Goal: Find specific page/section: Find specific page/section

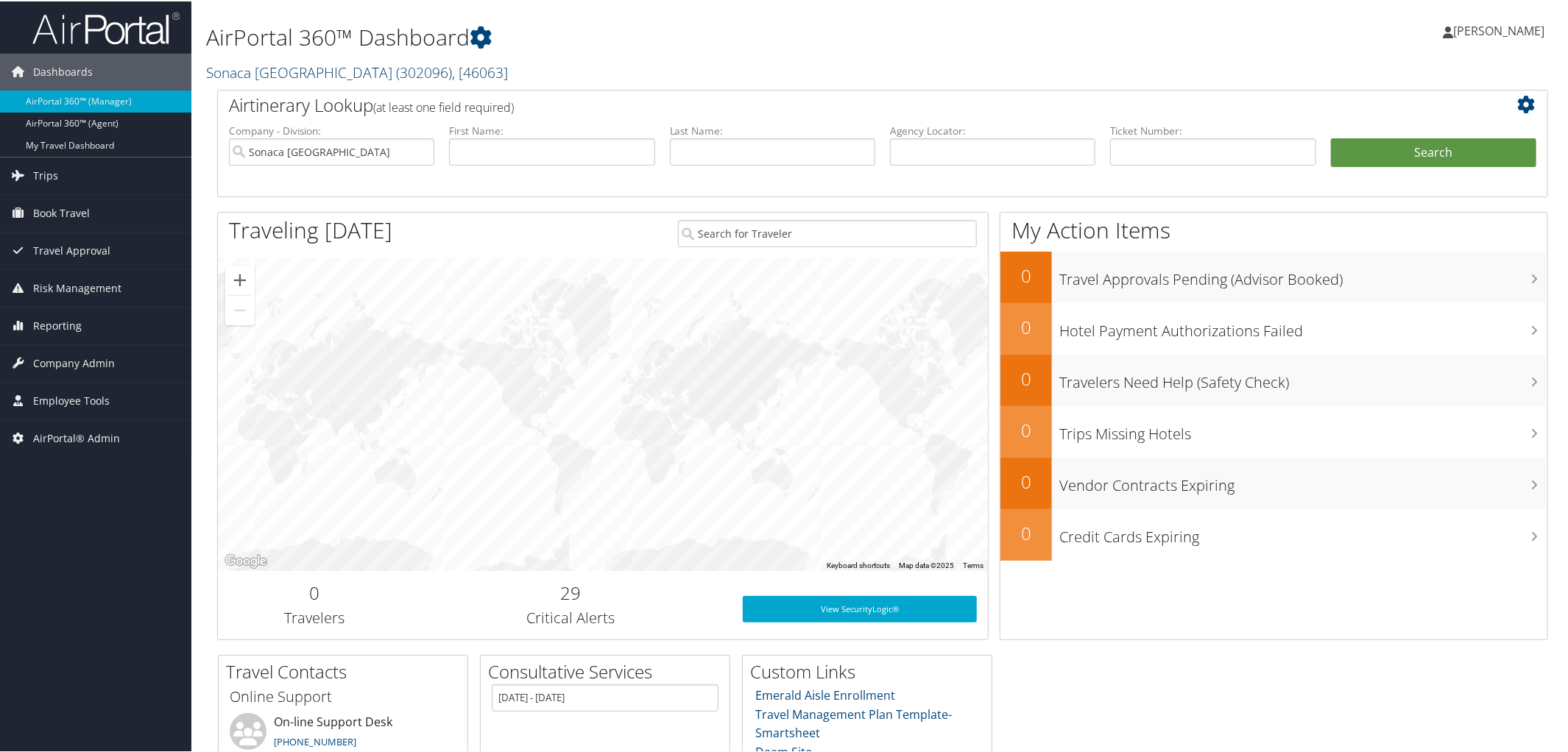
click at [300, 66] on link "Sonaca North America ( 302096 ) , [ 46063 ]" at bounding box center [356, 71] width 302 height 20
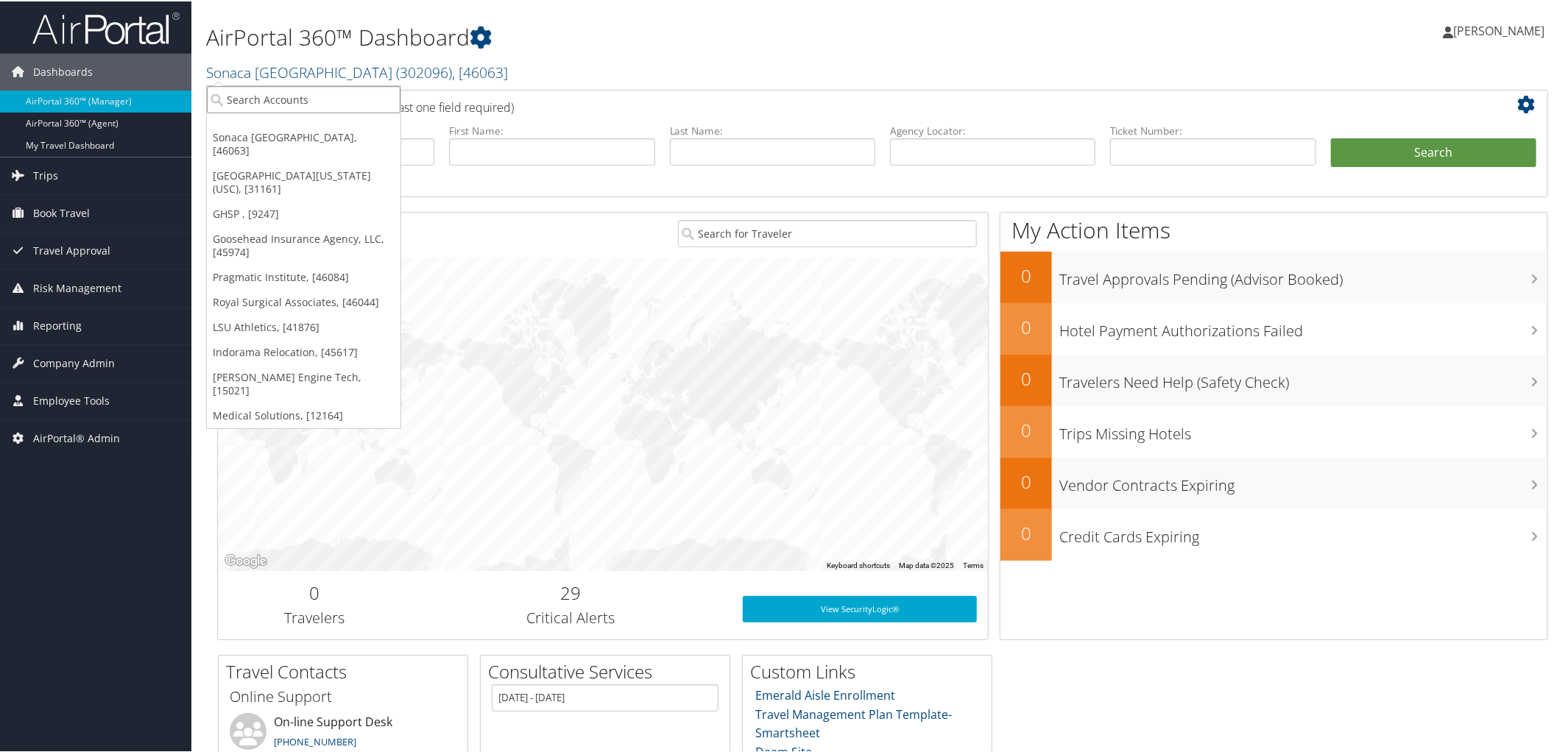
click at [302, 92] on input "search" at bounding box center [303, 98] width 194 height 27
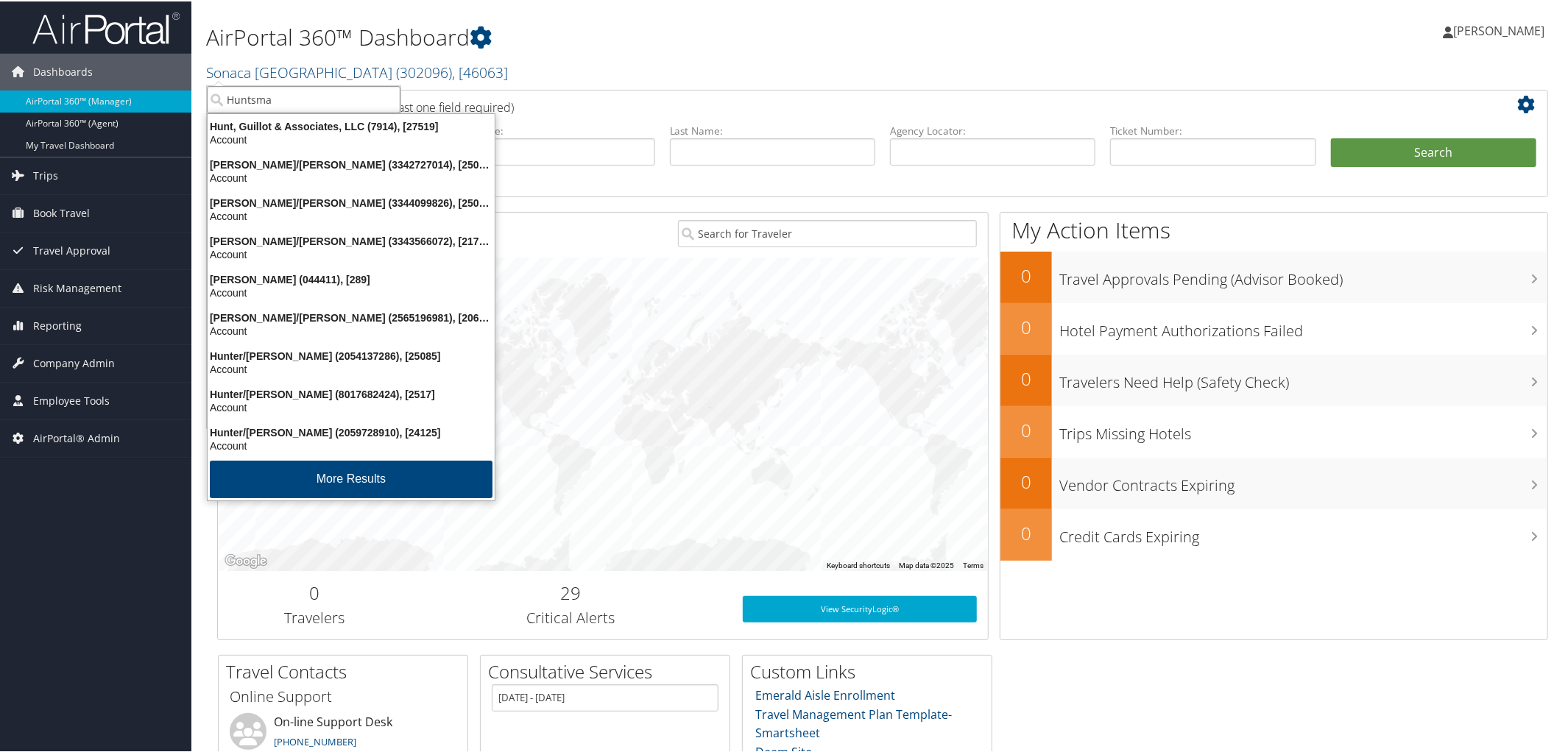
type input "Huntsman"
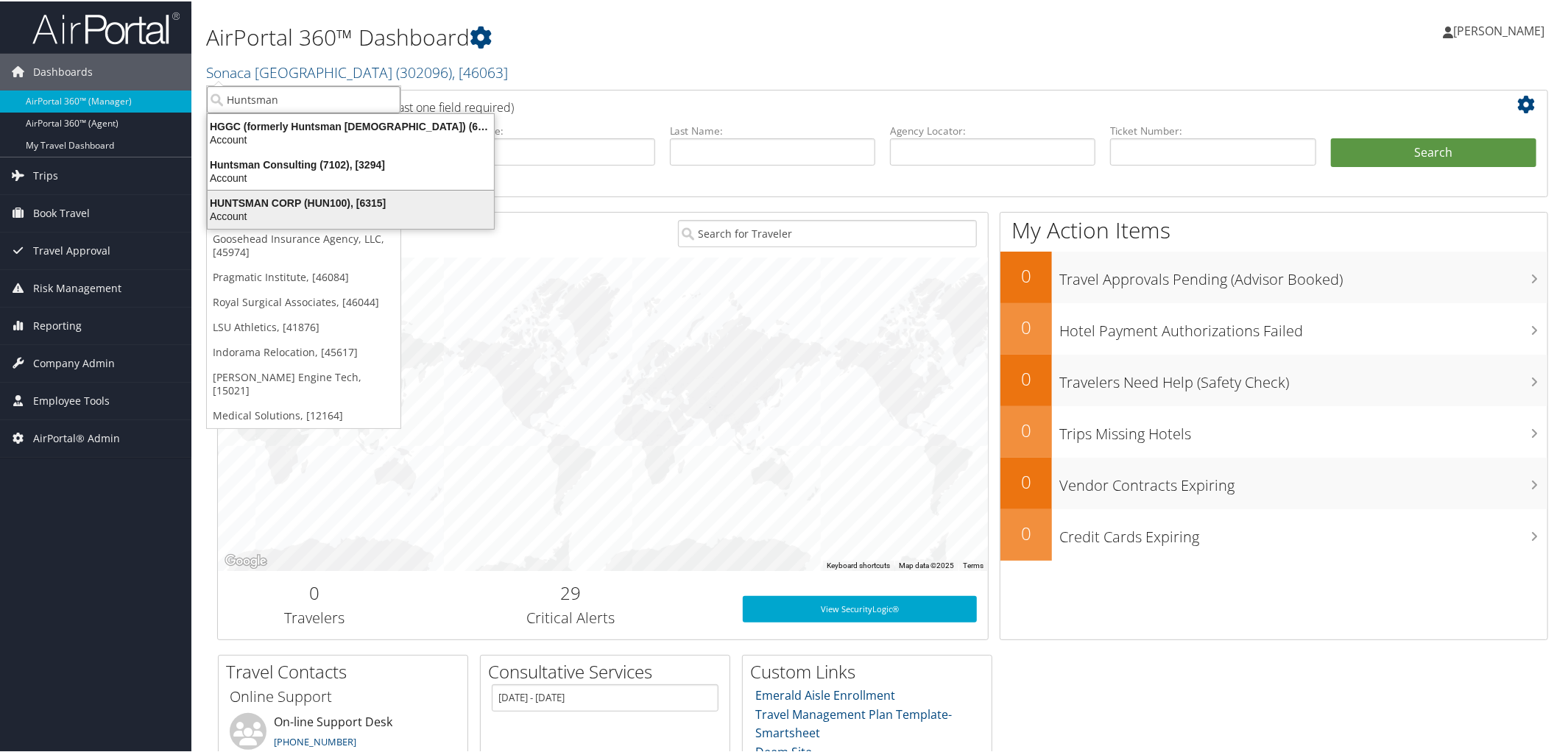
click at [306, 210] on div "Account" at bounding box center [351, 214] width 304 height 13
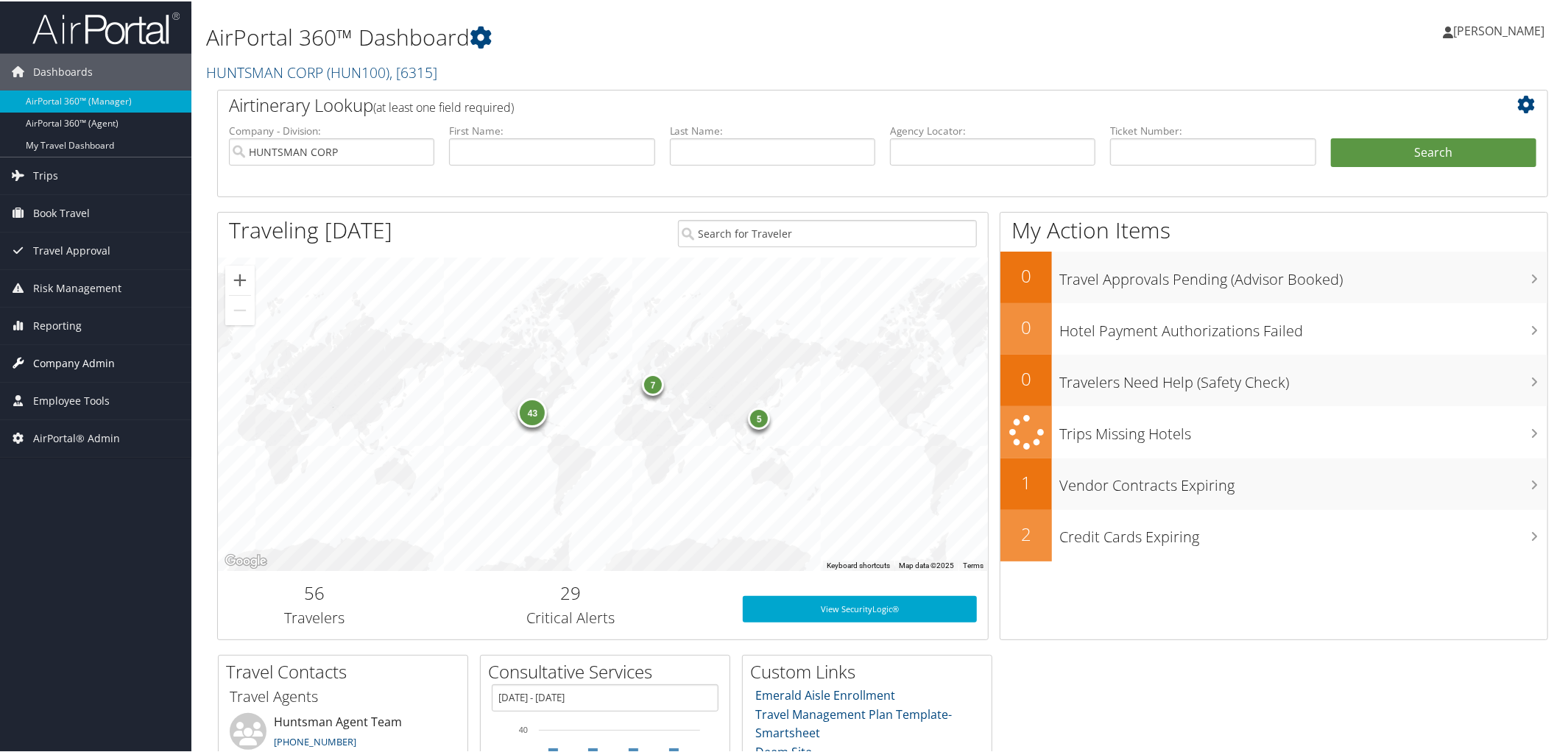
click at [90, 363] on span "Company Admin" at bounding box center [74, 362] width 82 height 37
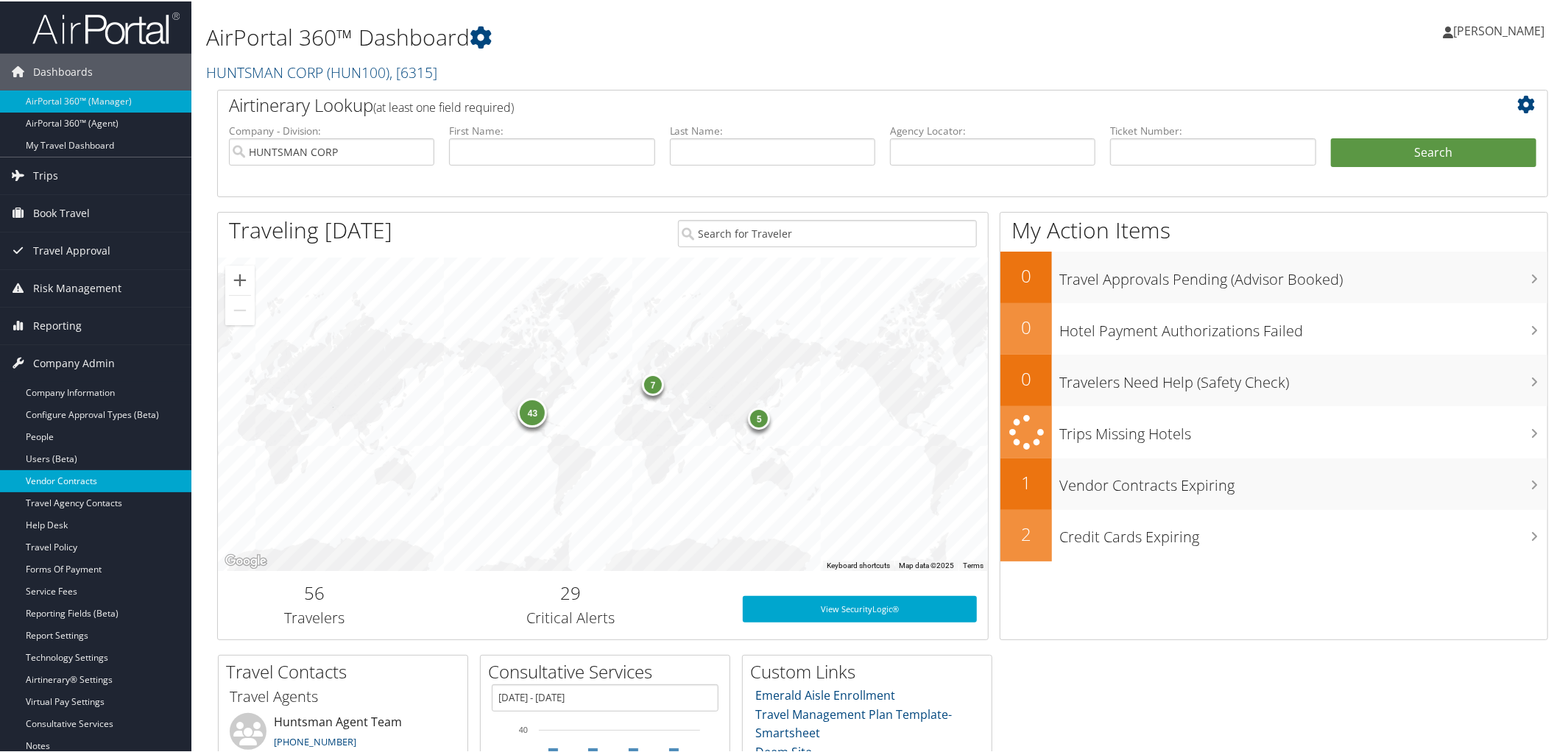
click at [75, 469] on link "Vendor Contracts" at bounding box center [95, 479] width 192 height 22
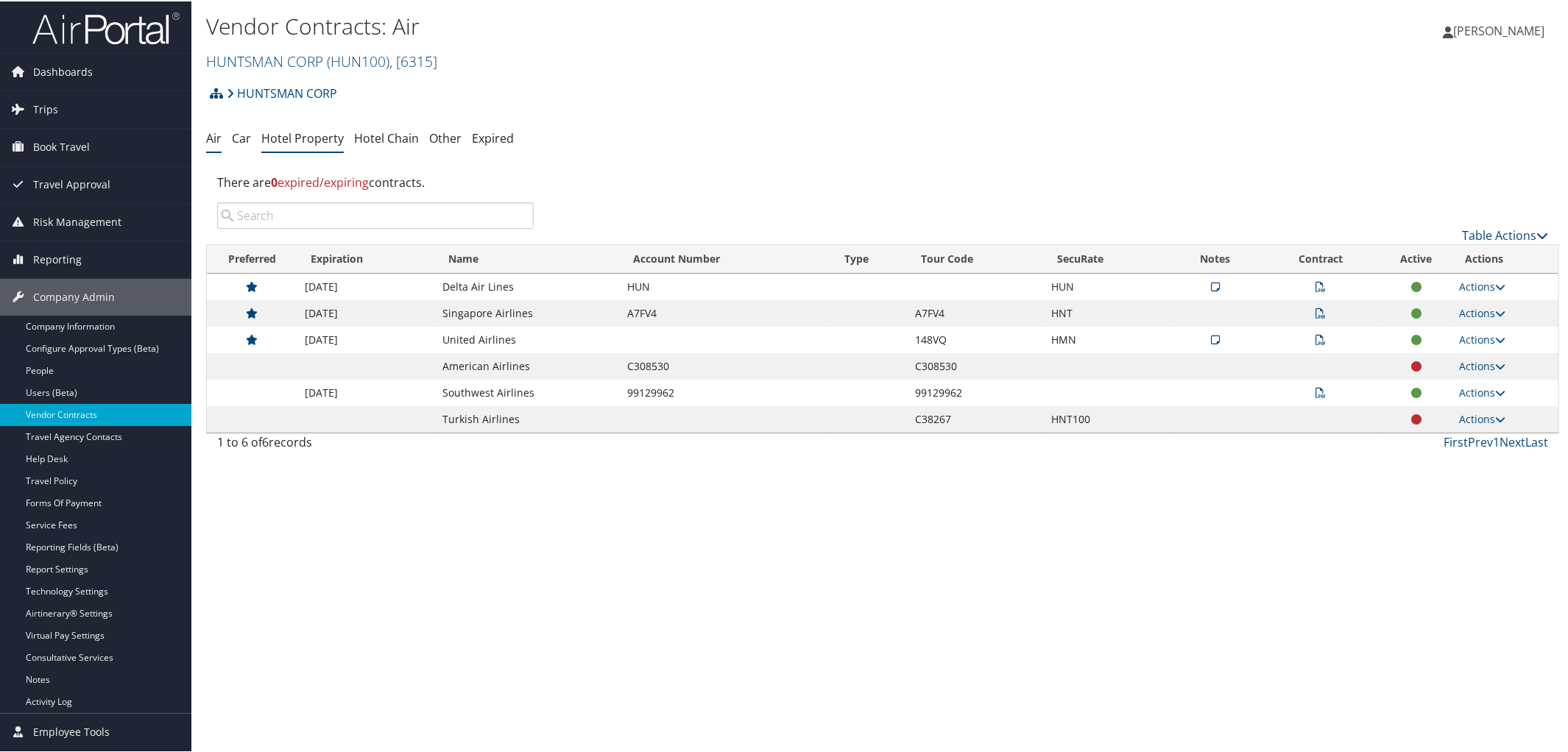
click at [286, 139] on link "Hotel Property" at bounding box center [302, 137] width 83 height 16
